Goal: Check status: Check status

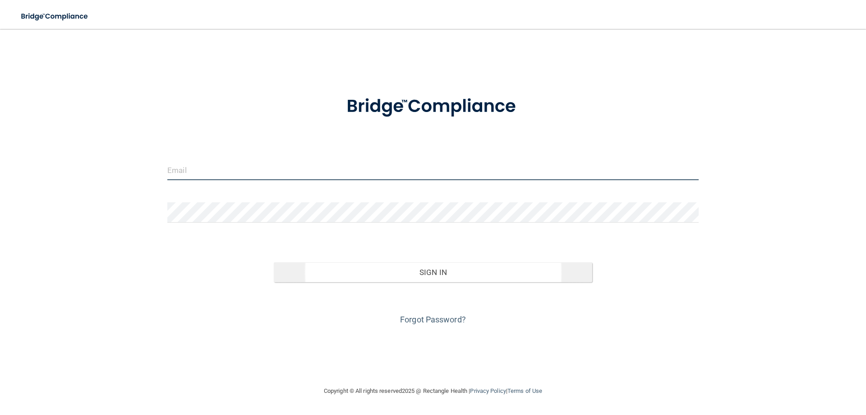
type input "[EMAIL_ADDRESS][DOMAIN_NAME]"
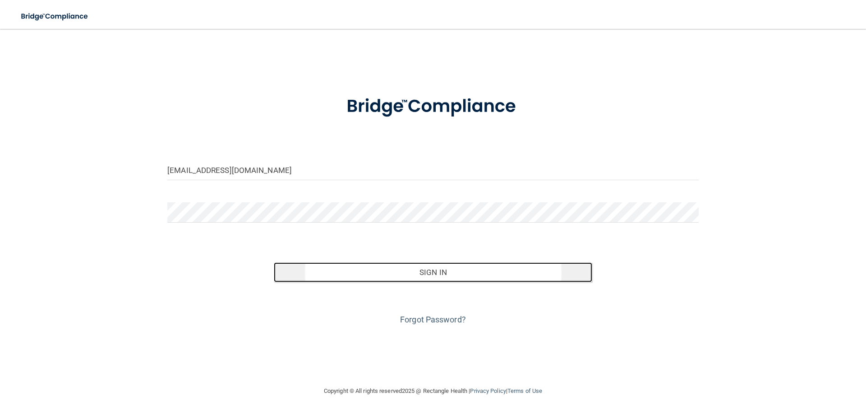
click at [449, 267] on button "Sign In" at bounding box center [433, 272] width 319 height 20
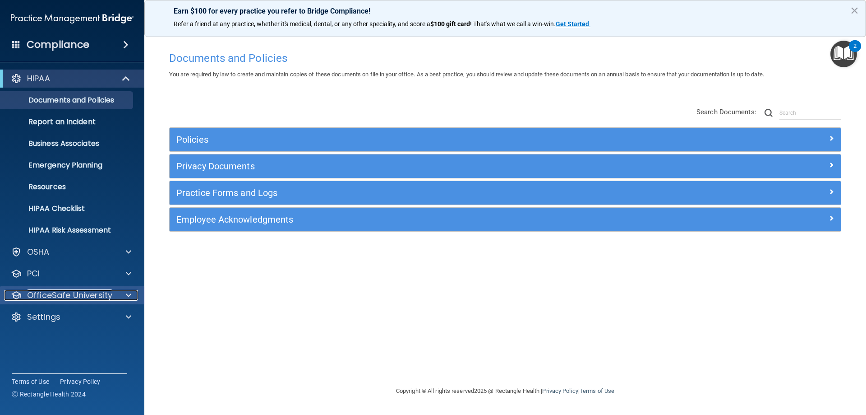
click at [59, 293] on p "OfficeSafe University" at bounding box center [69, 295] width 85 height 11
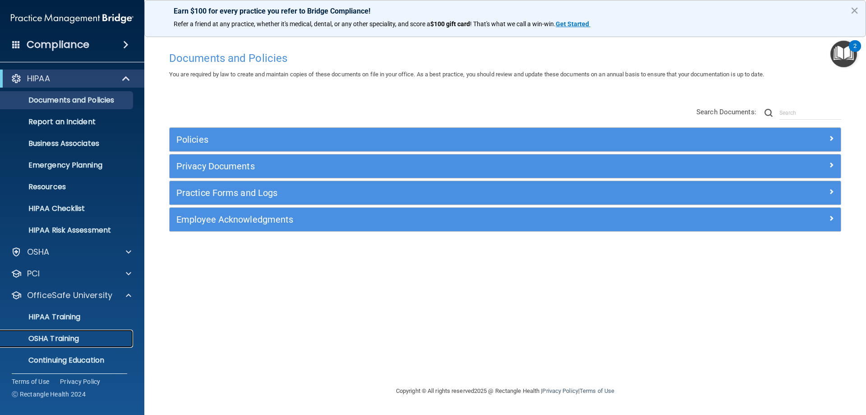
click at [65, 337] on p "OSHA Training" at bounding box center [42, 338] width 73 height 9
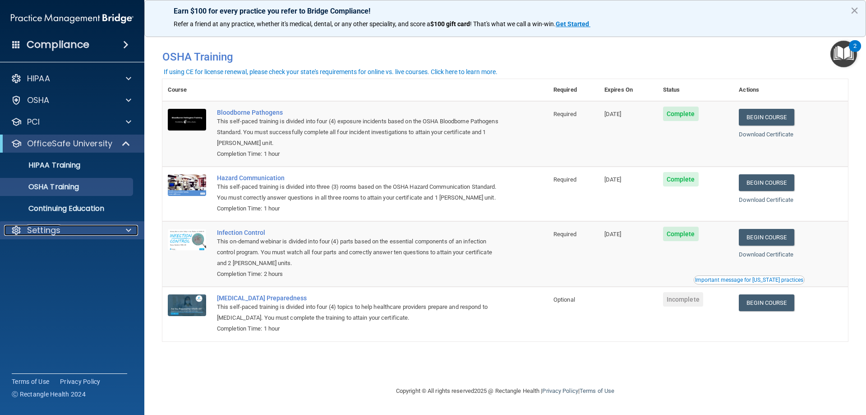
click at [75, 231] on div "Settings" at bounding box center [60, 230] width 112 height 11
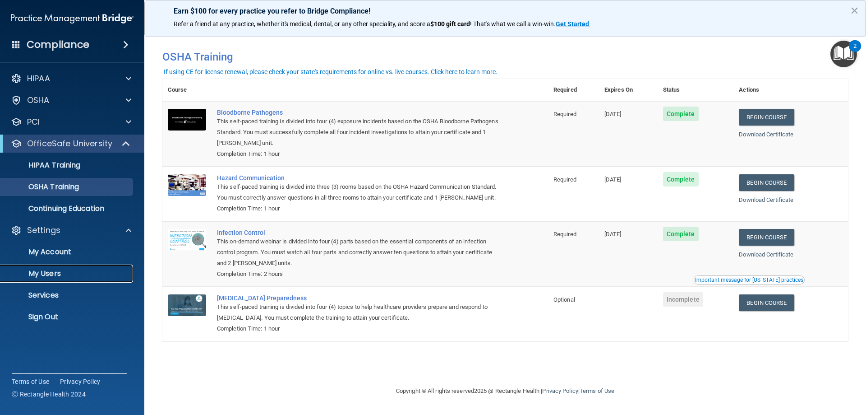
click at [54, 271] on p "My Users" at bounding box center [67, 273] width 123 height 9
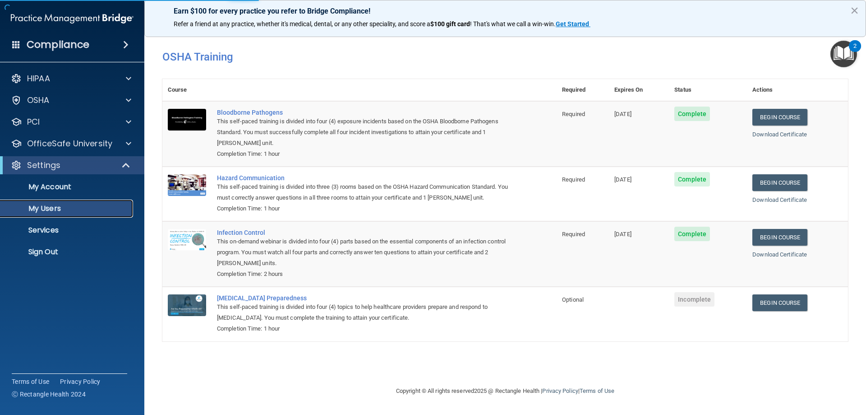
select select "20"
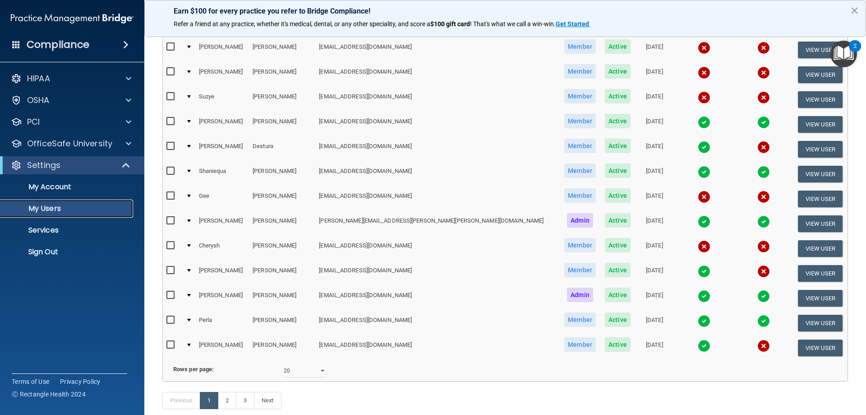
scroll to position [302, 0]
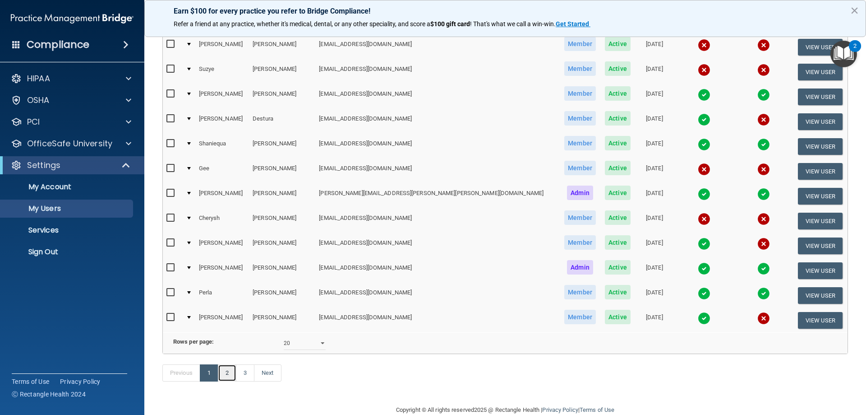
click at [230, 381] on link "2" at bounding box center [227, 372] width 19 height 17
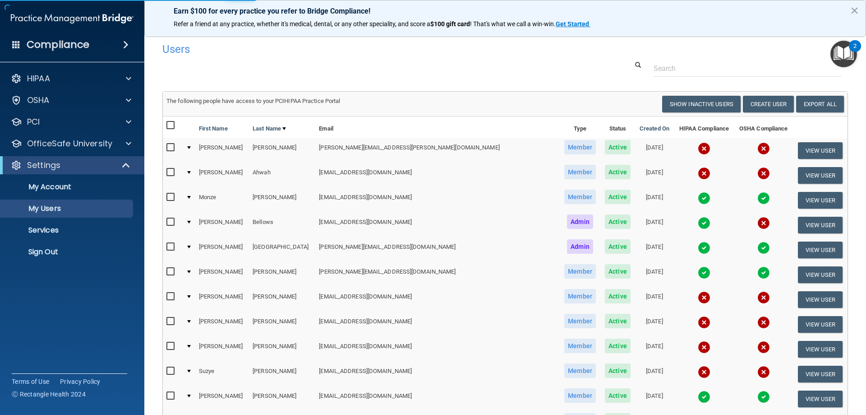
select select "20"
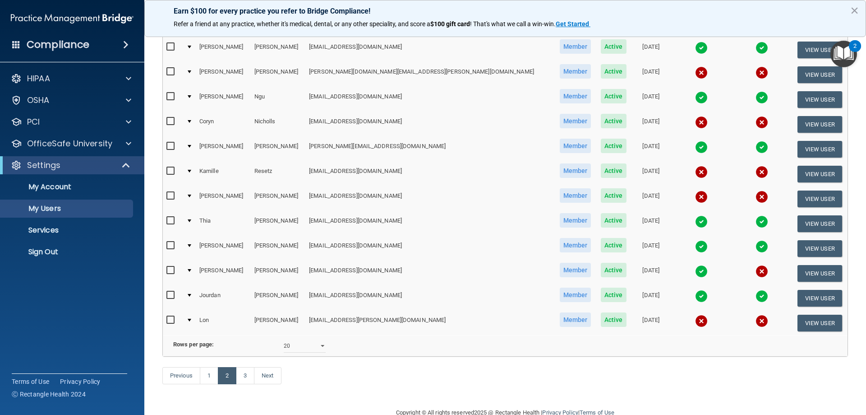
scroll to position [332, 0]
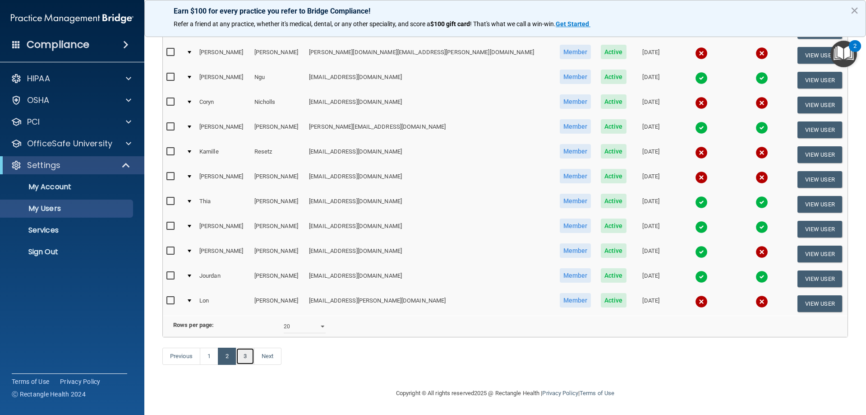
click at [244, 357] on link "3" at bounding box center [245, 355] width 19 height 17
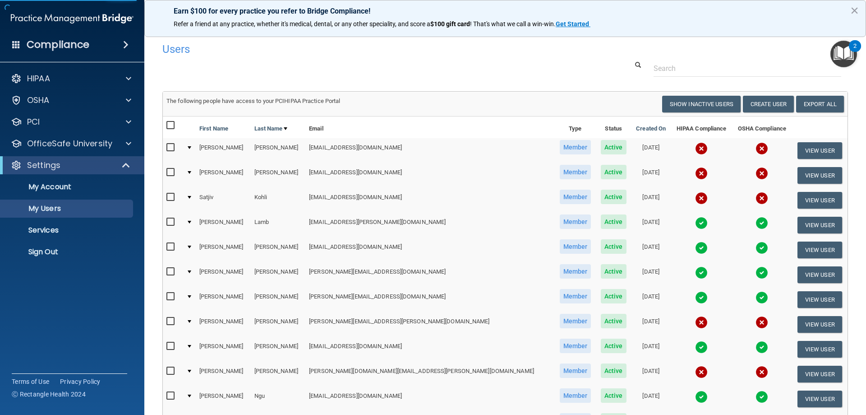
select select "20"
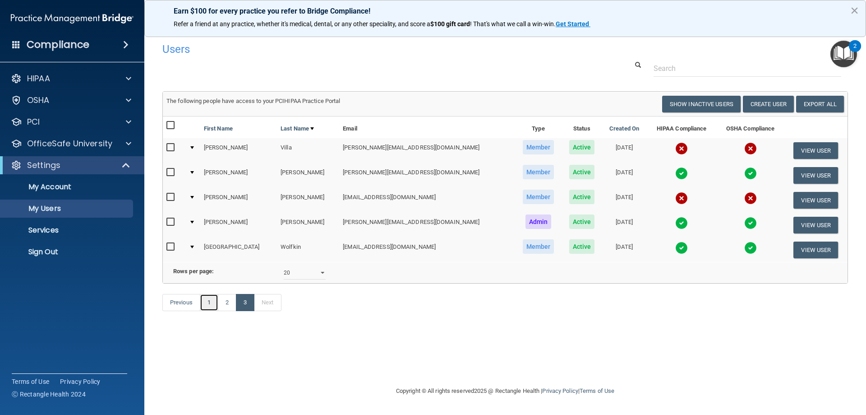
click at [209, 311] on link "1" at bounding box center [209, 302] width 19 height 17
select select "20"
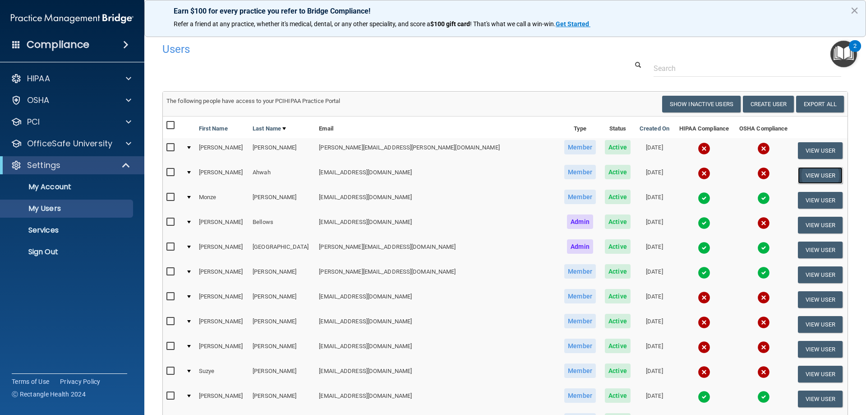
click at [808, 175] on button "View User" at bounding box center [820, 175] width 45 height 17
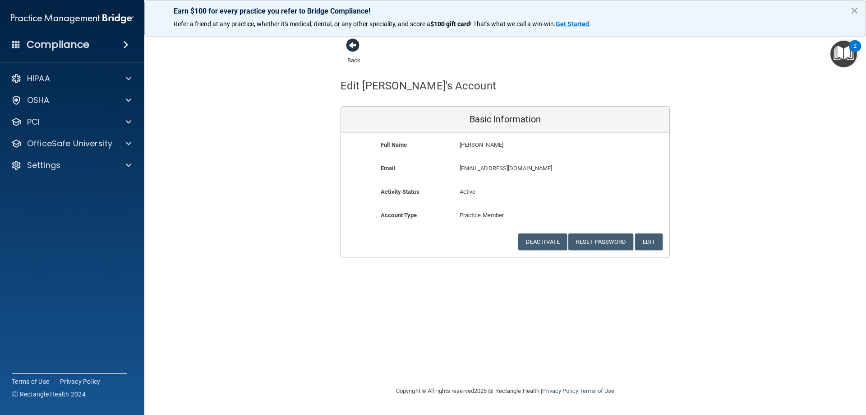
click at [355, 41] on span at bounding box center [353, 45] width 14 height 14
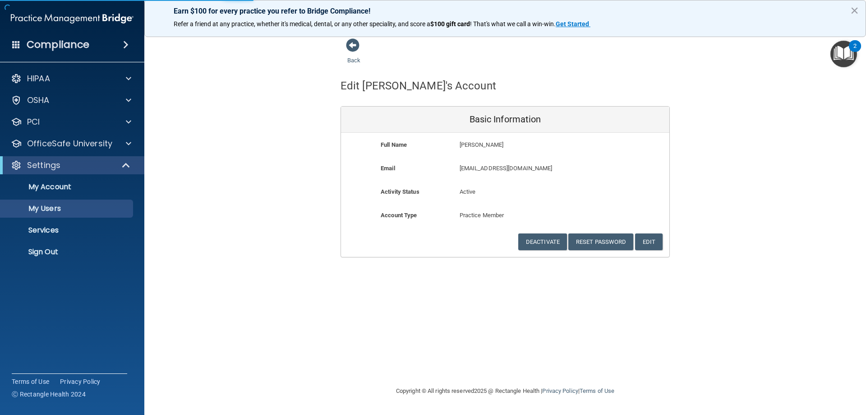
select select "20"
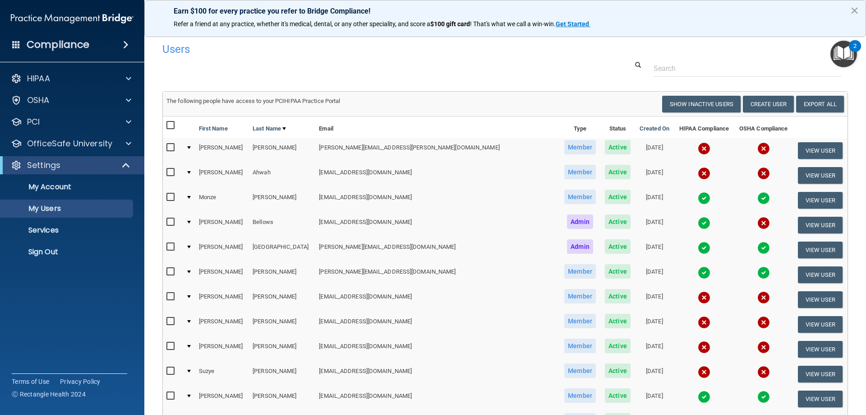
click at [758, 174] on img at bounding box center [764, 173] width 13 height 13
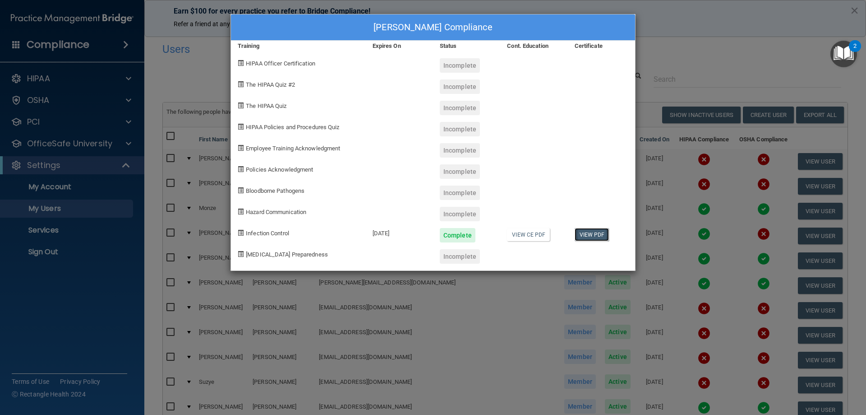
click at [596, 231] on link "View PDF" at bounding box center [592, 234] width 35 height 13
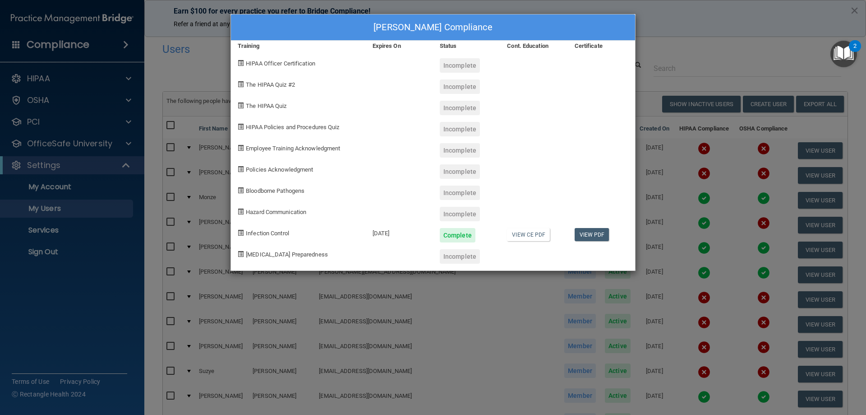
click at [734, 25] on div "[PERSON_NAME] Compliance Training Expires On Status Cont. Education Certificate…" at bounding box center [433, 207] width 866 height 415
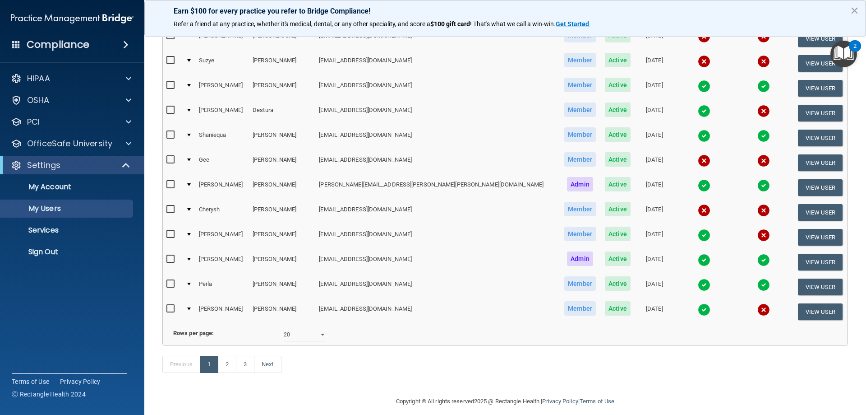
scroll to position [331, 0]
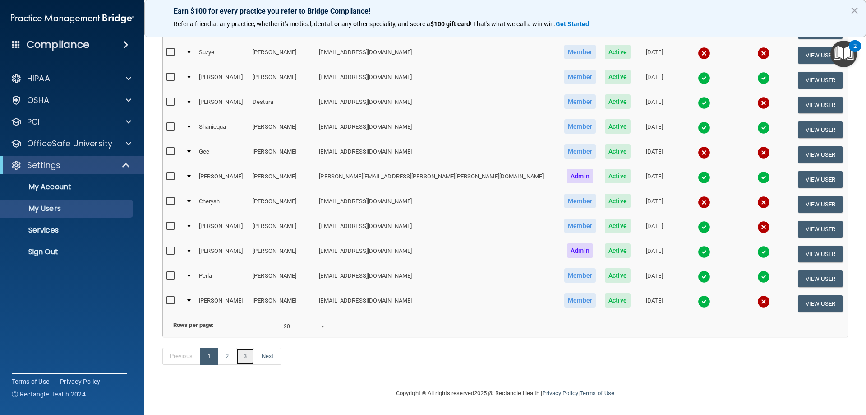
click at [247, 357] on link "3" at bounding box center [245, 355] width 19 height 17
select select "20"
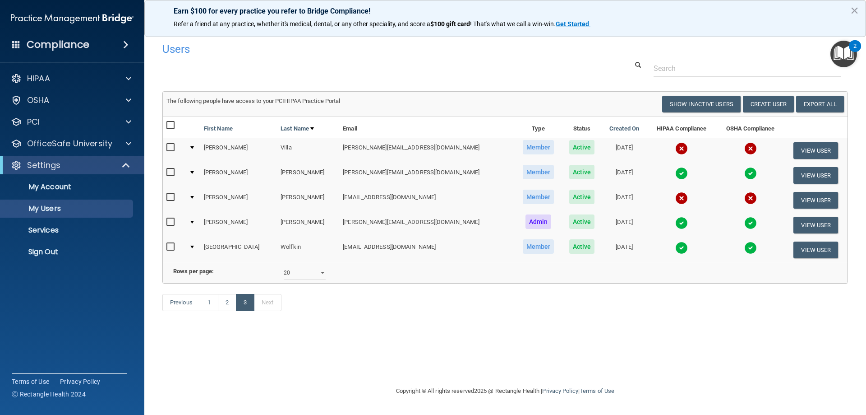
click at [745, 222] on img at bounding box center [751, 223] width 13 height 13
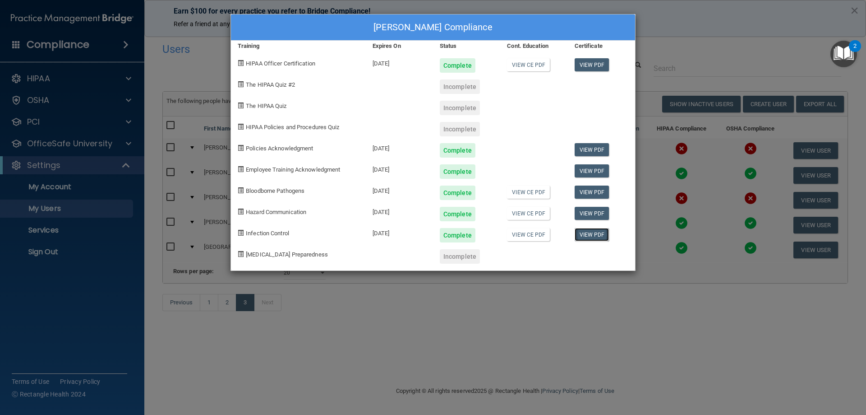
click at [601, 235] on link "View PDF" at bounding box center [592, 234] width 35 height 13
click at [751, 42] on div "[PERSON_NAME] Compliance Training Expires On Status Cont. Education Certificate…" at bounding box center [433, 207] width 866 height 415
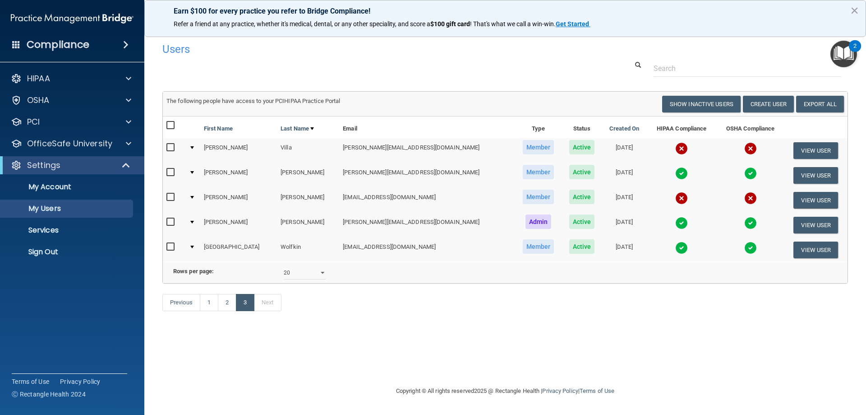
click at [745, 169] on img at bounding box center [751, 173] width 13 height 13
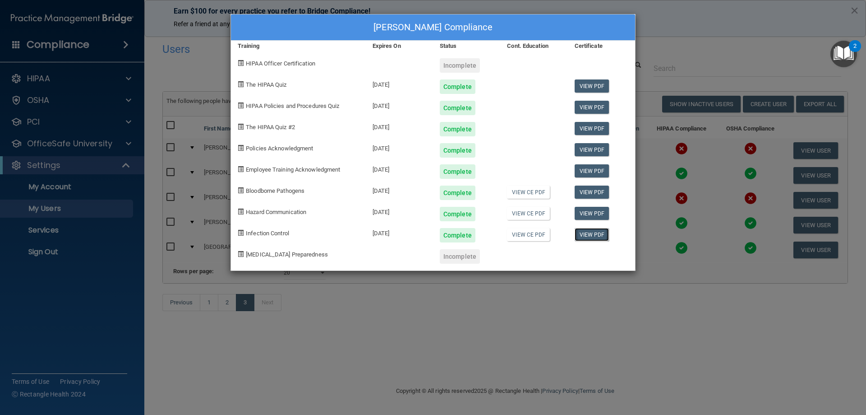
click at [586, 231] on link "View PDF" at bounding box center [592, 234] width 35 height 13
